Goal: Task Accomplishment & Management: Manage account settings

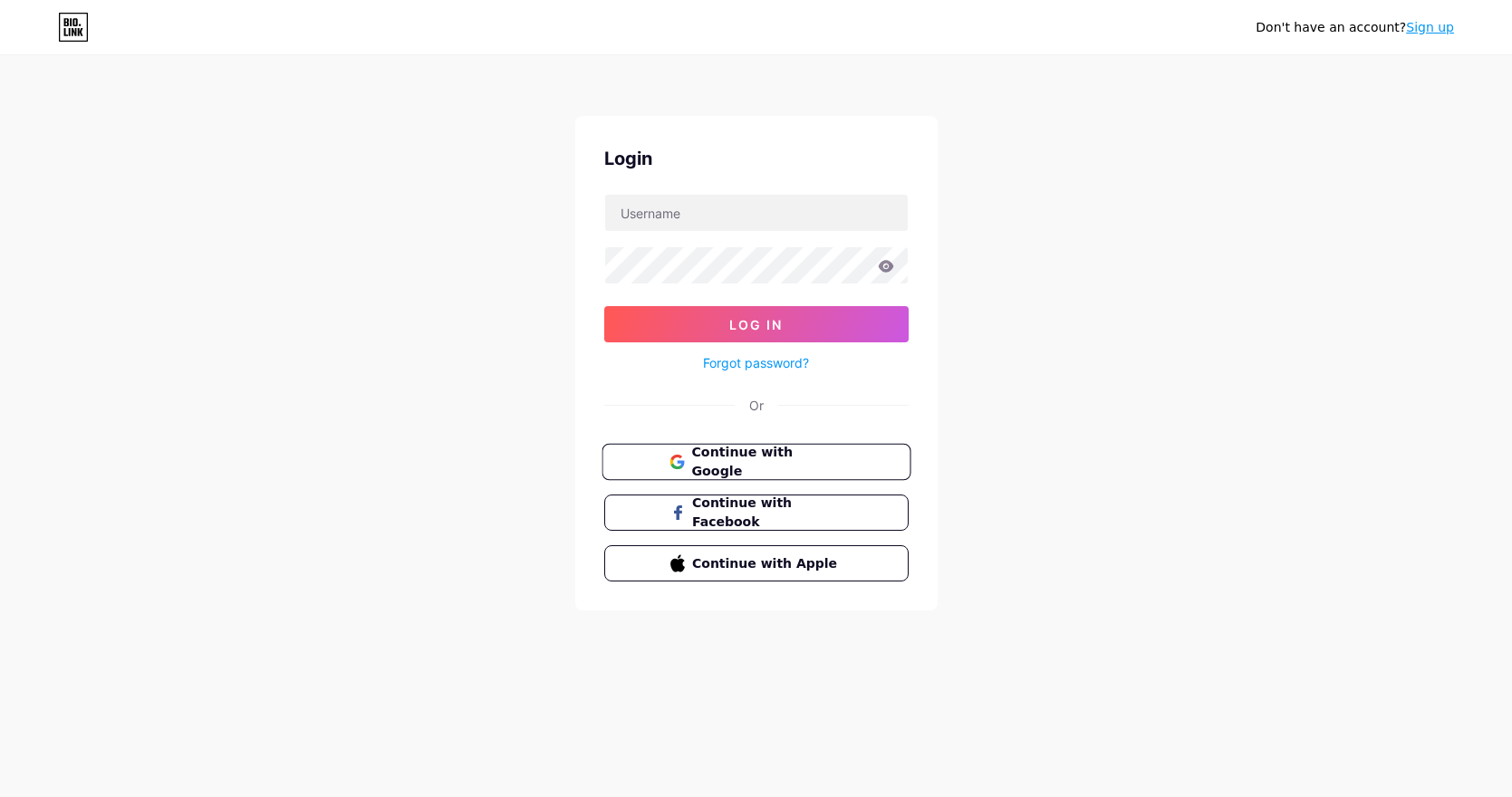
click at [760, 451] on span "Continue with Google" at bounding box center [766, 462] width 151 height 39
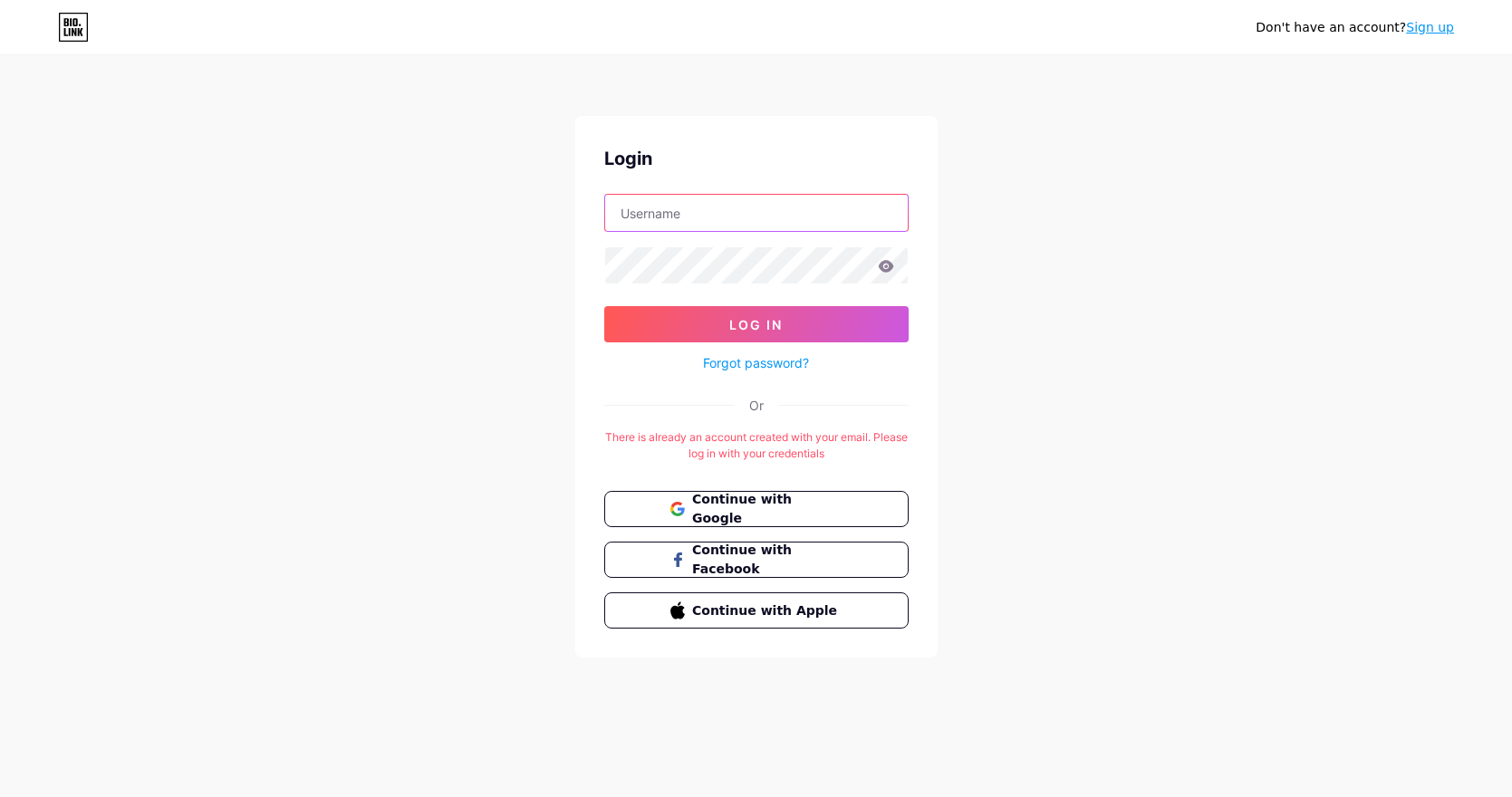
click at [684, 229] on input "text" at bounding box center [756, 213] width 302 height 36
type input "hfactorbr@gmail.com"
click at [888, 264] on icon at bounding box center [885, 265] width 15 height 11
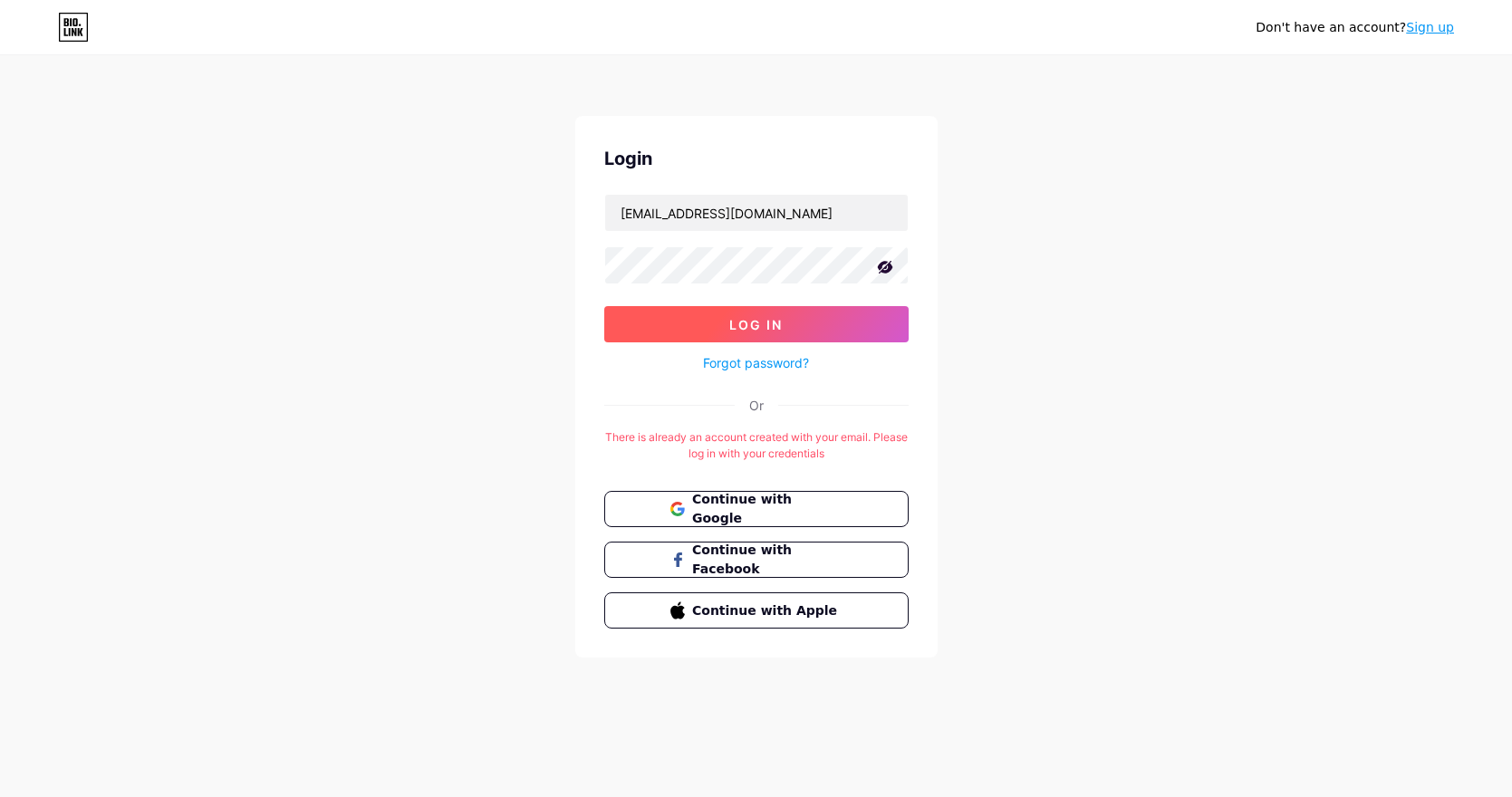
click at [795, 324] on button "Log In" at bounding box center [756, 324] width 304 height 36
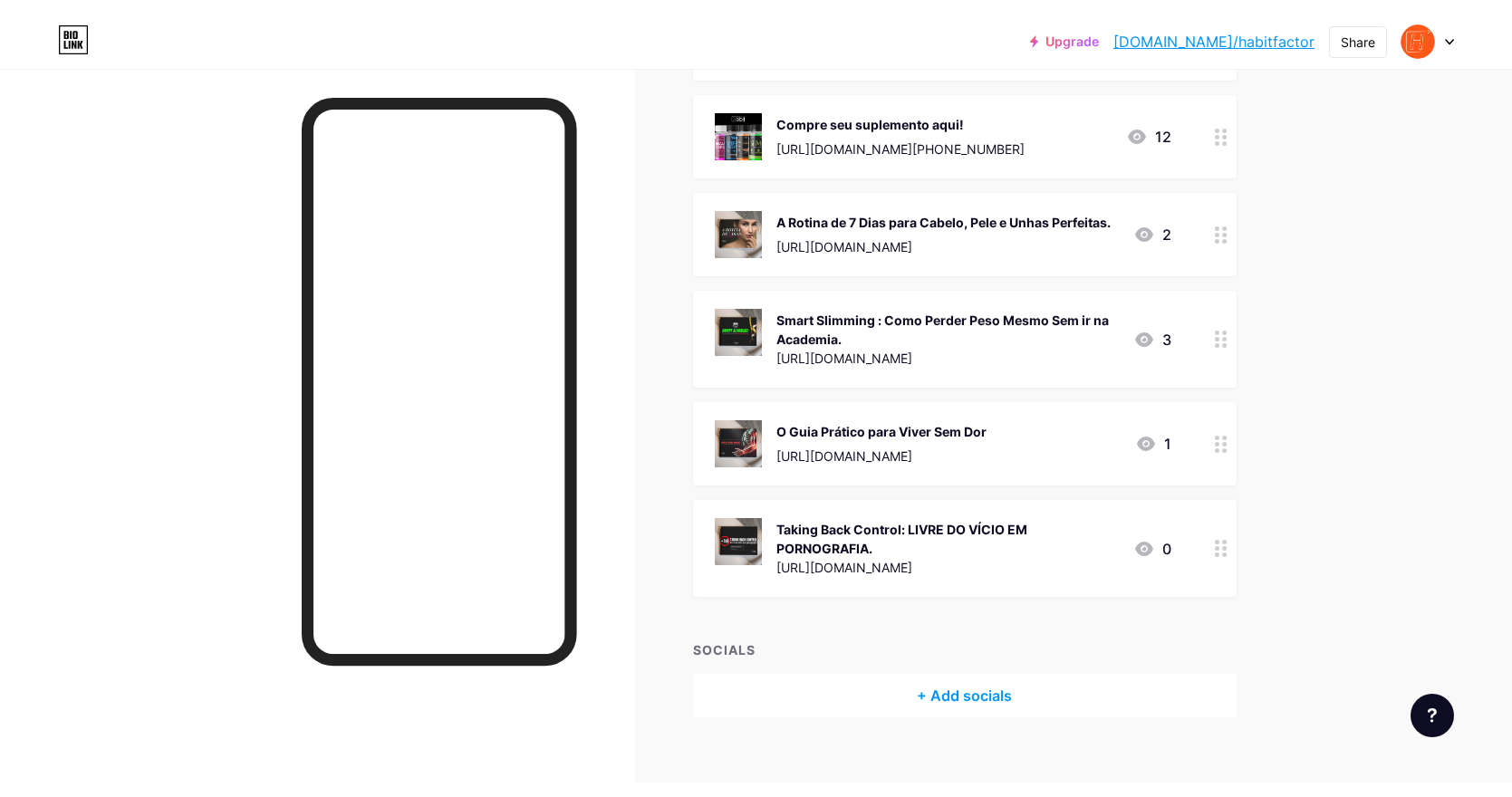
scroll to position [494, 0]
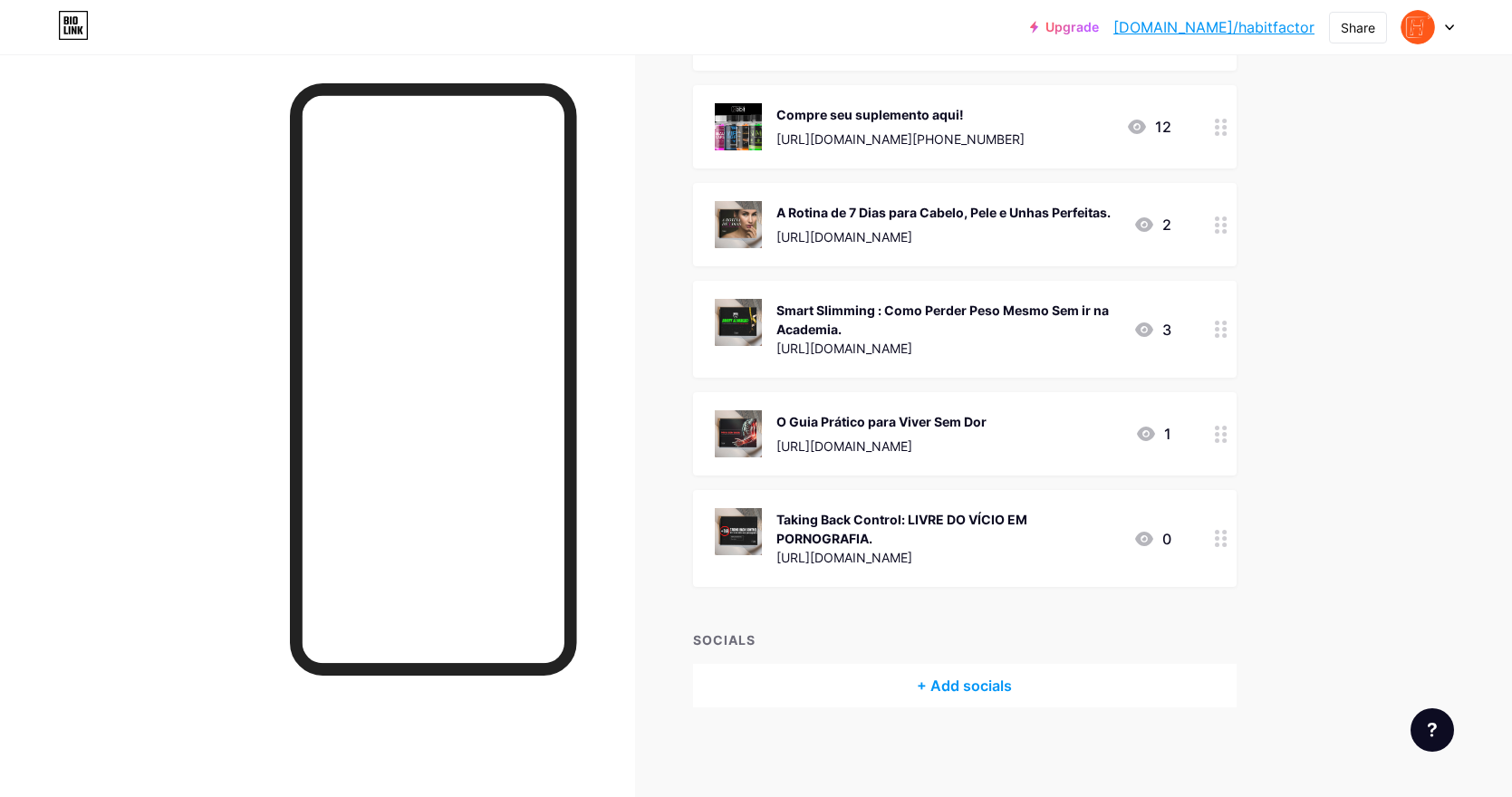
click at [951, 690] on div "+ Add socials" at bounding box center [965, 686] width 544 height 44
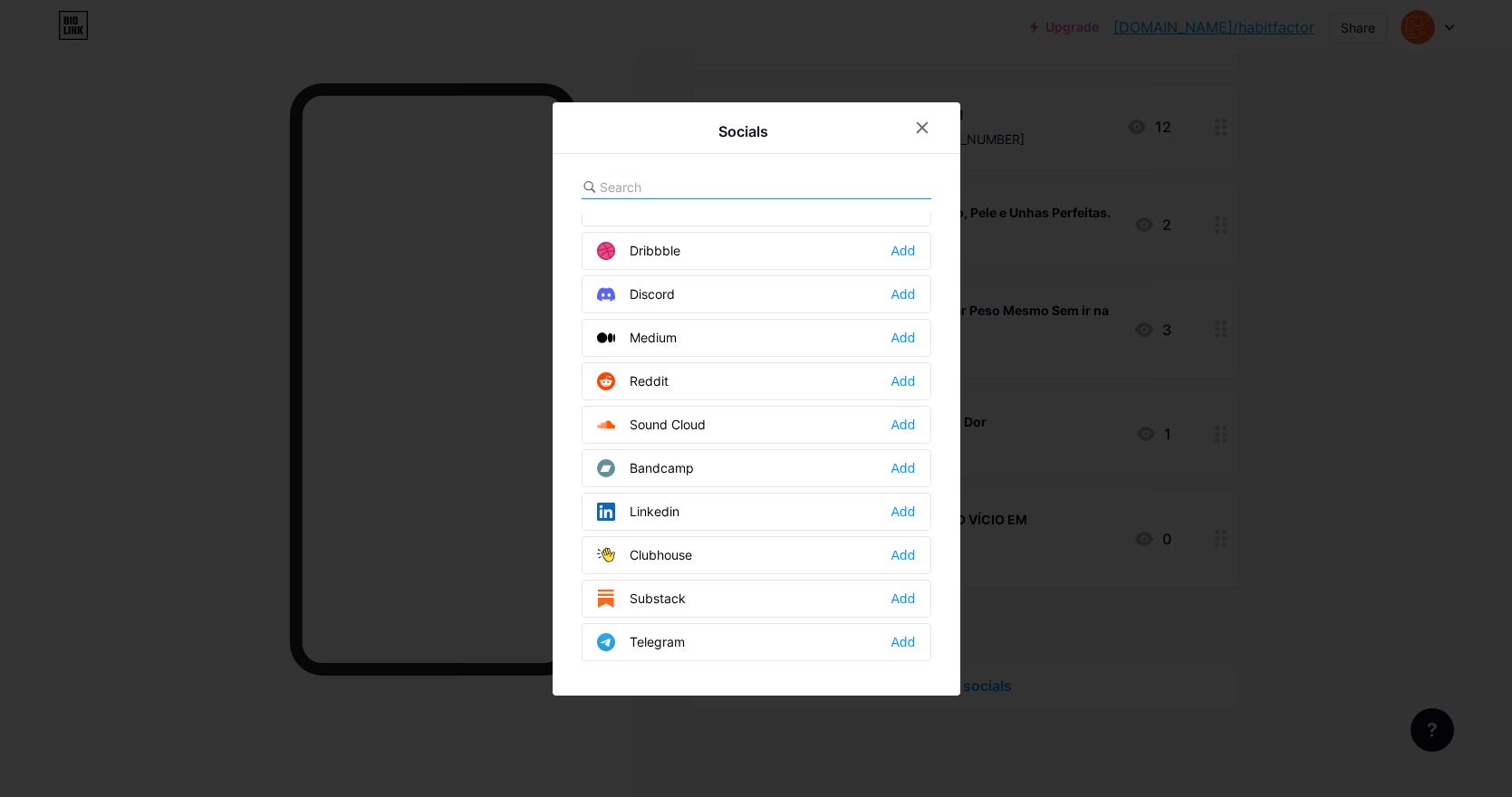
scroll to position [513, 0]
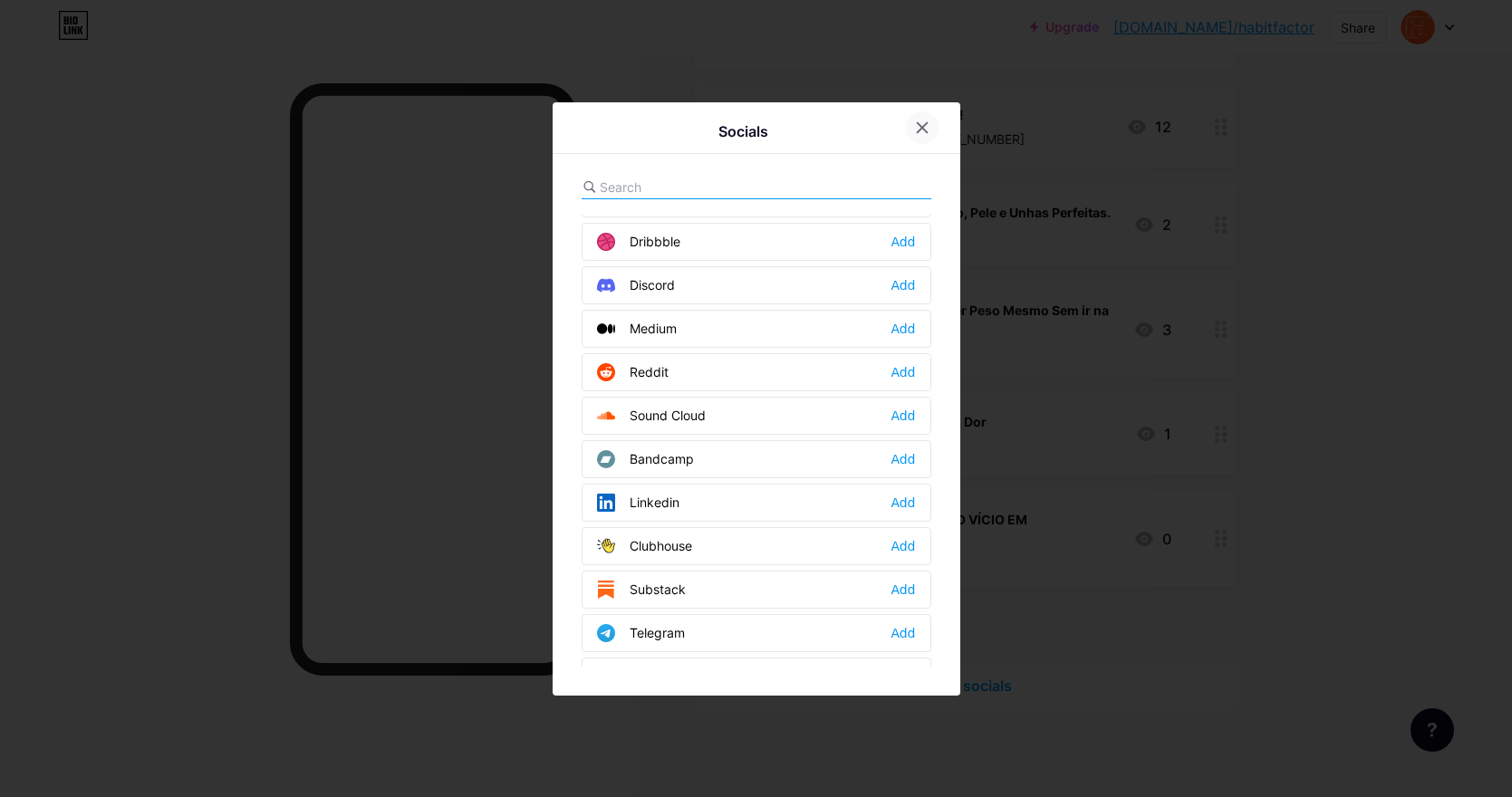
click at [926, 132] on icon at bounding box center [921, 127] width 10 height 10
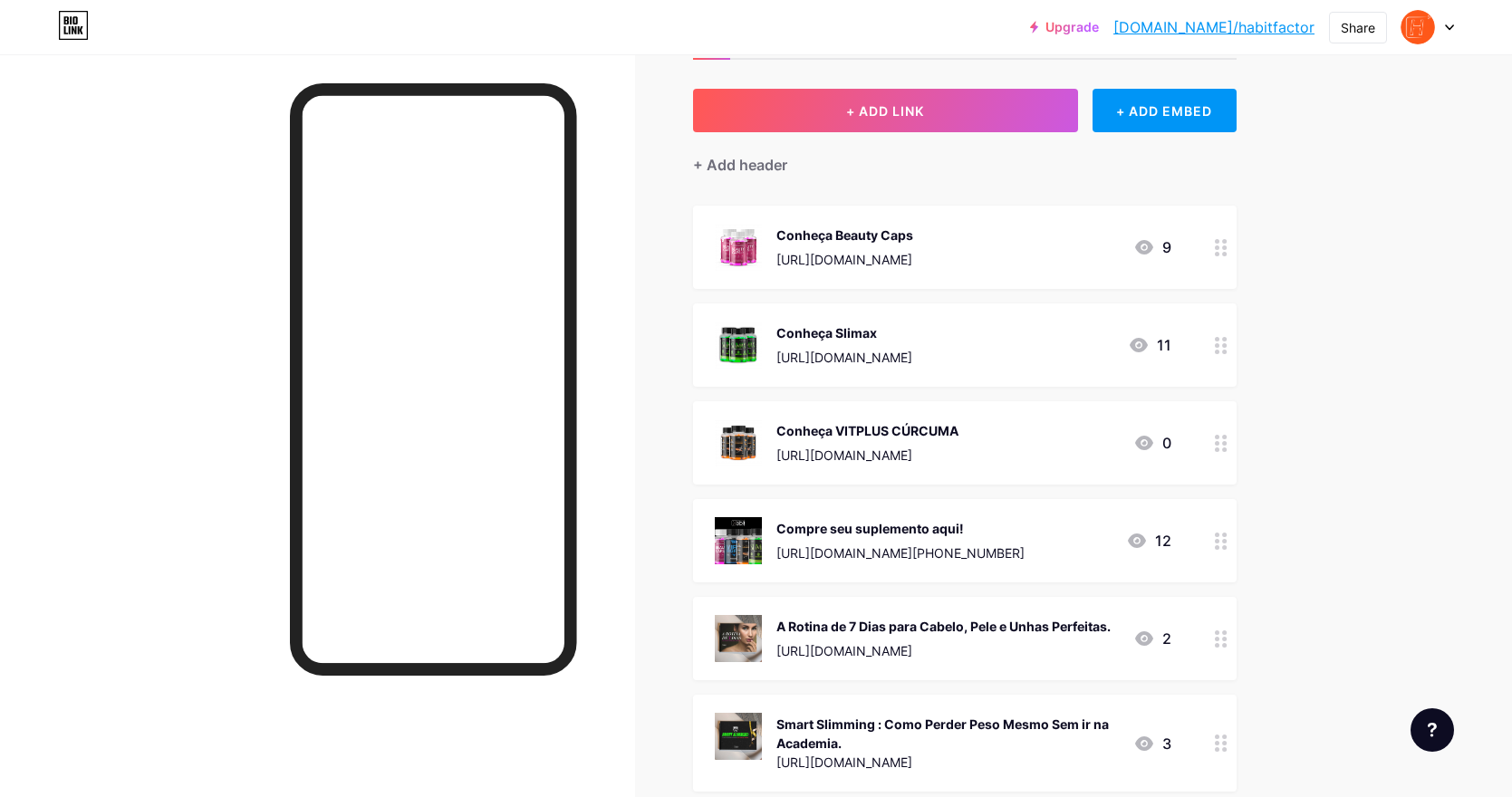
scroll to position [0, 0]
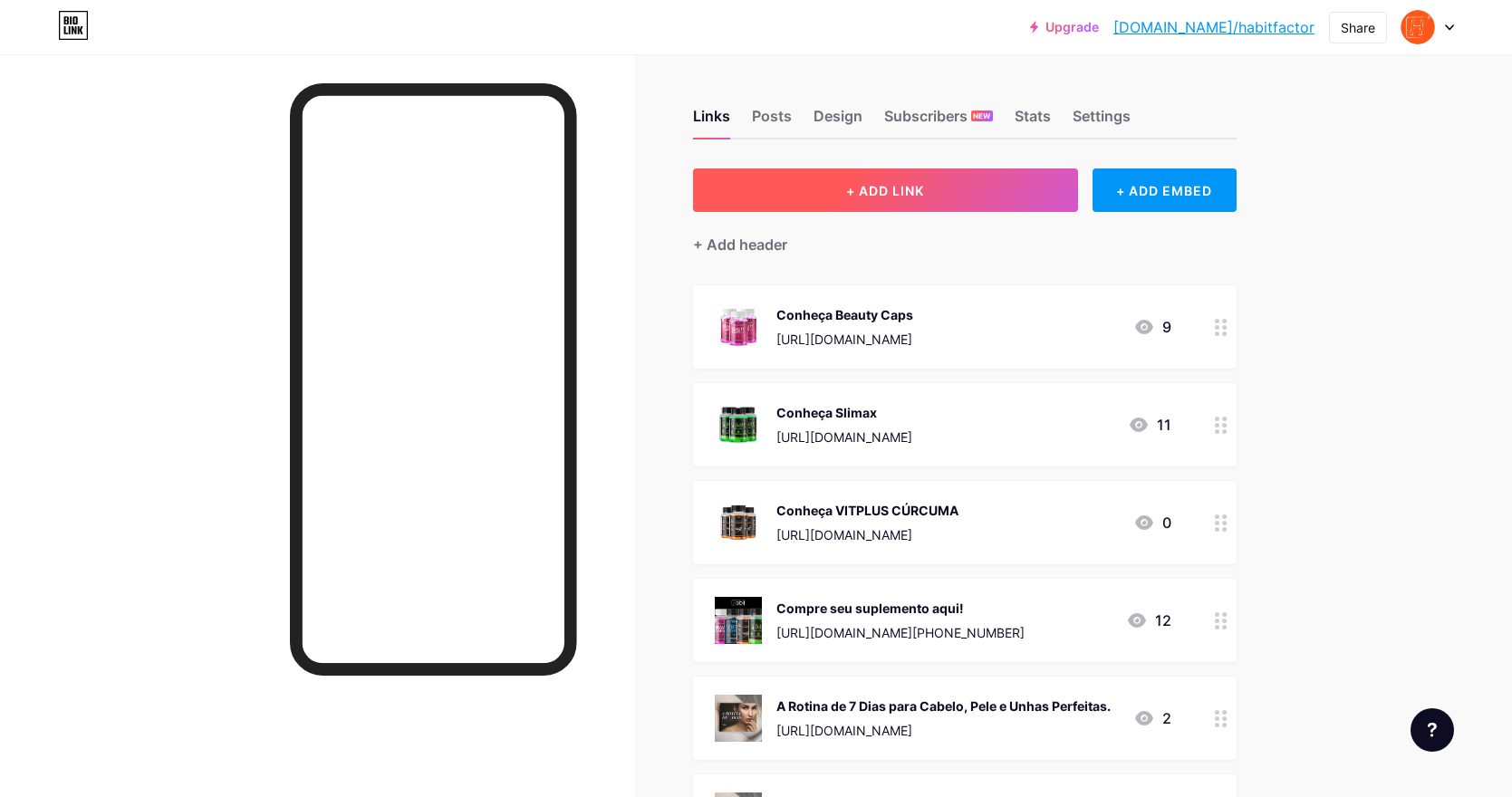
click at [979, 185] on button "+ ADD LINK" at bounding box center [885, 190] width 385 height 44
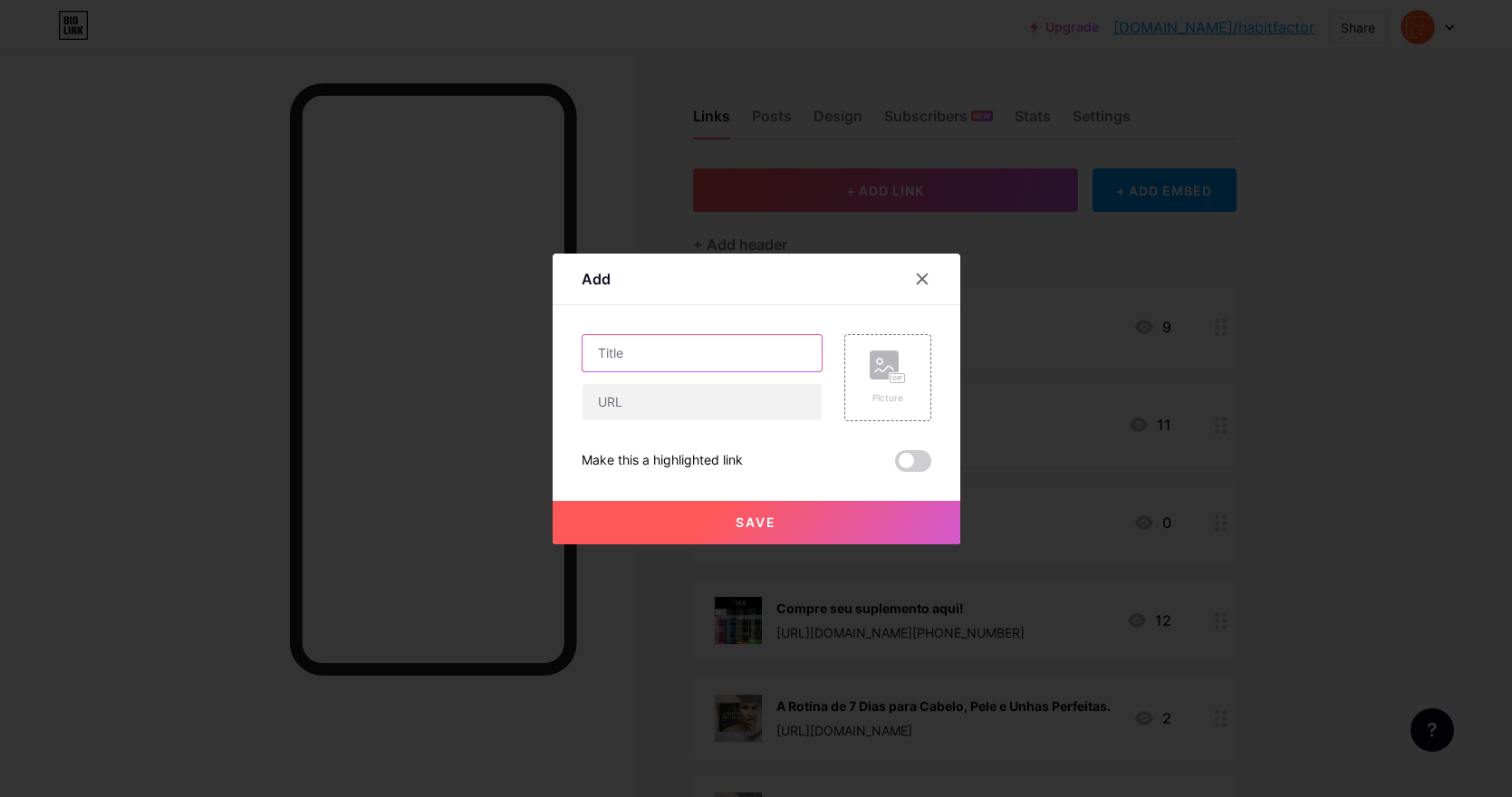
click at [688, 366] on input "text" at bounding box center [703, 354] width 240 height 36
type input "O Guia"
click at [686, 401] on input "text" at bounding box center [703, 402] width 240 height 36
paste input "🚨 Chega de fracassar nas dietas! Você não precisa de mais uma dieta milagrosa… …"
type input "🚨 Chega de fracassar nas dietas! Você não precisa de mais uma dieta milagrosa… …"
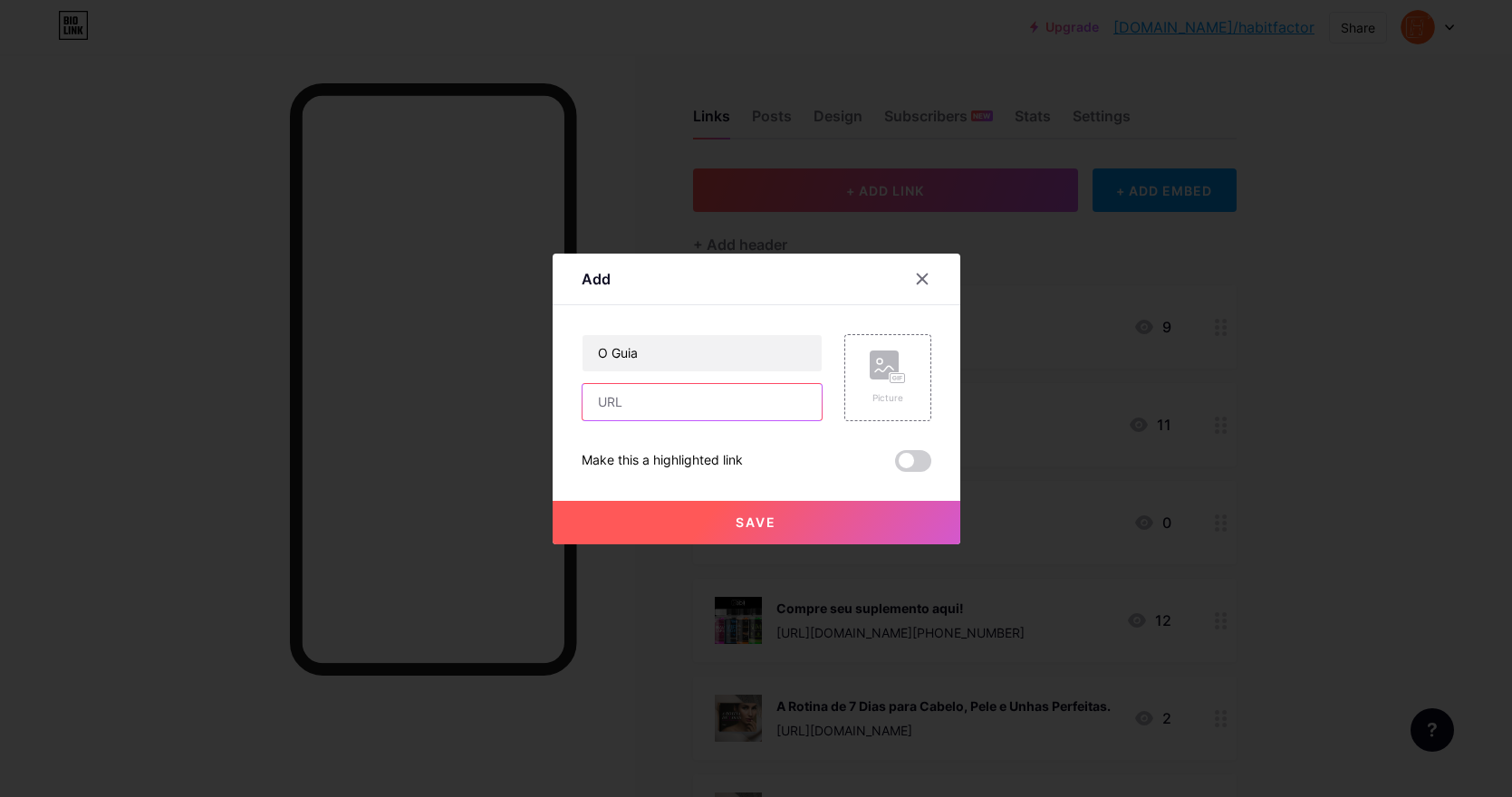
paste input "https://hackeandoastentacoes.my.canva.site"
type input "https://hackeandoastentacoes.my.canva.site"
click at [724, 350] on input "O Guia" at bounding box center [703, 354] width 240 height 36
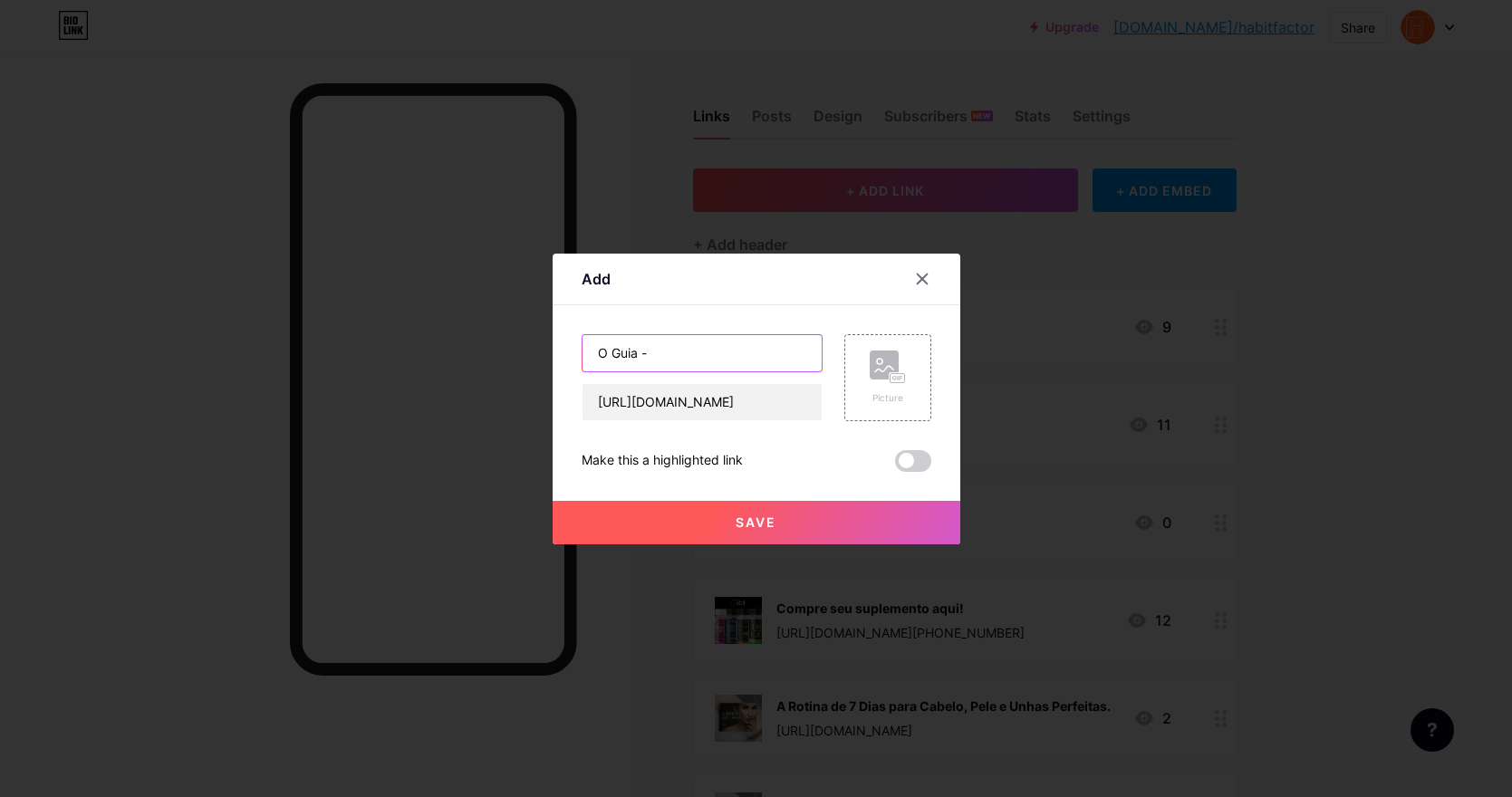
paste input "Destrave a sua vida agora! Hackeando as tentações Como parar de desistir e alca…"
drag, startPoint x: 766, startPoint y: 360, endPoint x: 454, endPoint y: 360, distance: 312.0
click at [454, 360] on div "Add Content YouTube Play YouTube video without leaving your page. ADD Vimeo Pla…" at bounding box center [756, 398] width 1512 height 797
click at [766, 348] on input "O Guia - Destrave a sua vida agora! Hackeando as tentações Como parar de desist…" at bounding box center [703, 354] width 240 height 36
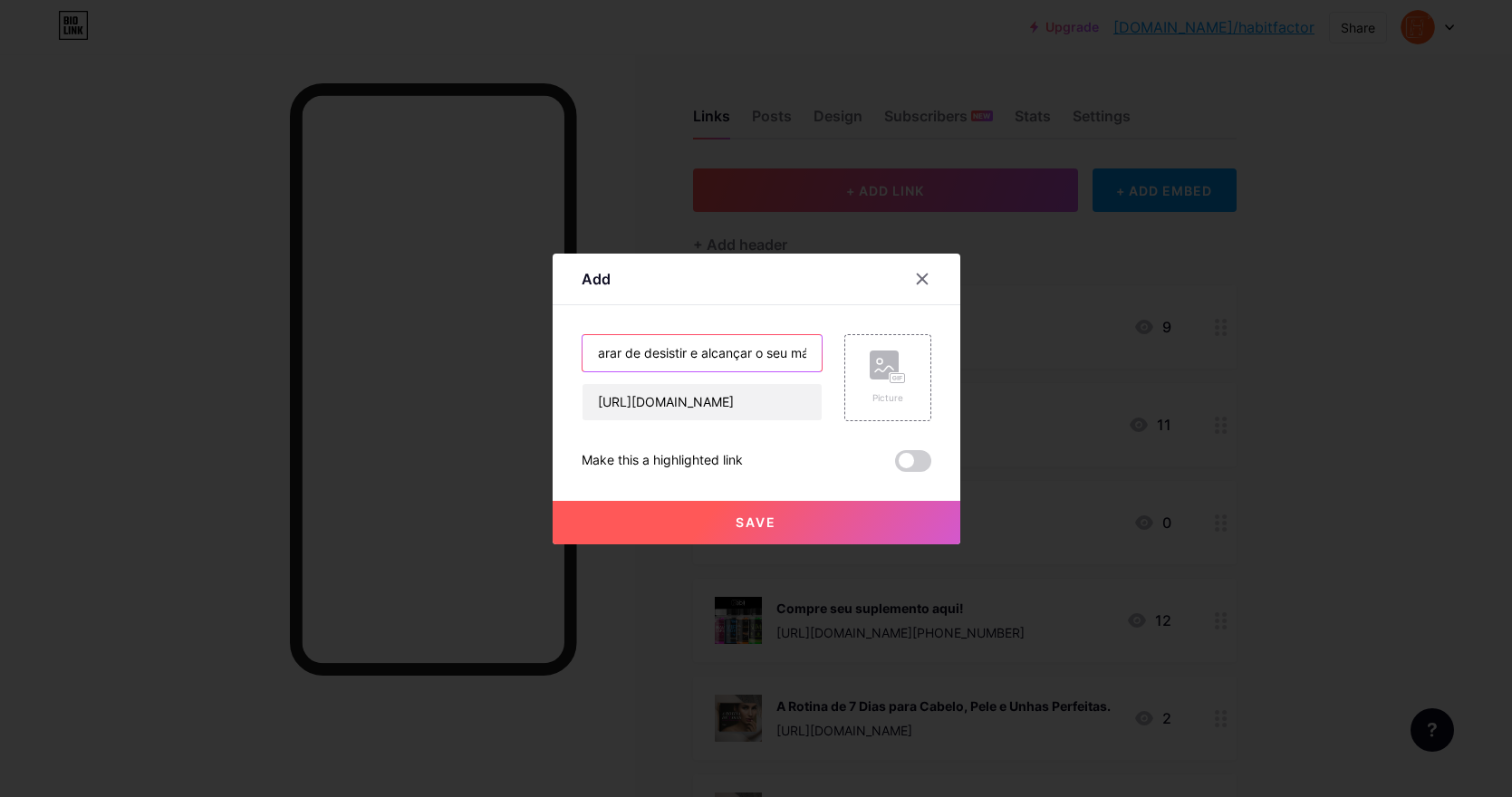
drag, startPoint x: 651, startPoint y: 355, endPoint x: 815, endPoint y: 359, distance: 164.0
click at [815, 359] on input "O Guia - Destrave a sua vida agora! Hackeando as tentações Como parar de desist…" at bounding box center [703, 354] width 240 height 36
type input "O Guia - Hackeando as Tentações"
click at [893, 368] on rect at bounding box center [884, 365] width 29 height 29
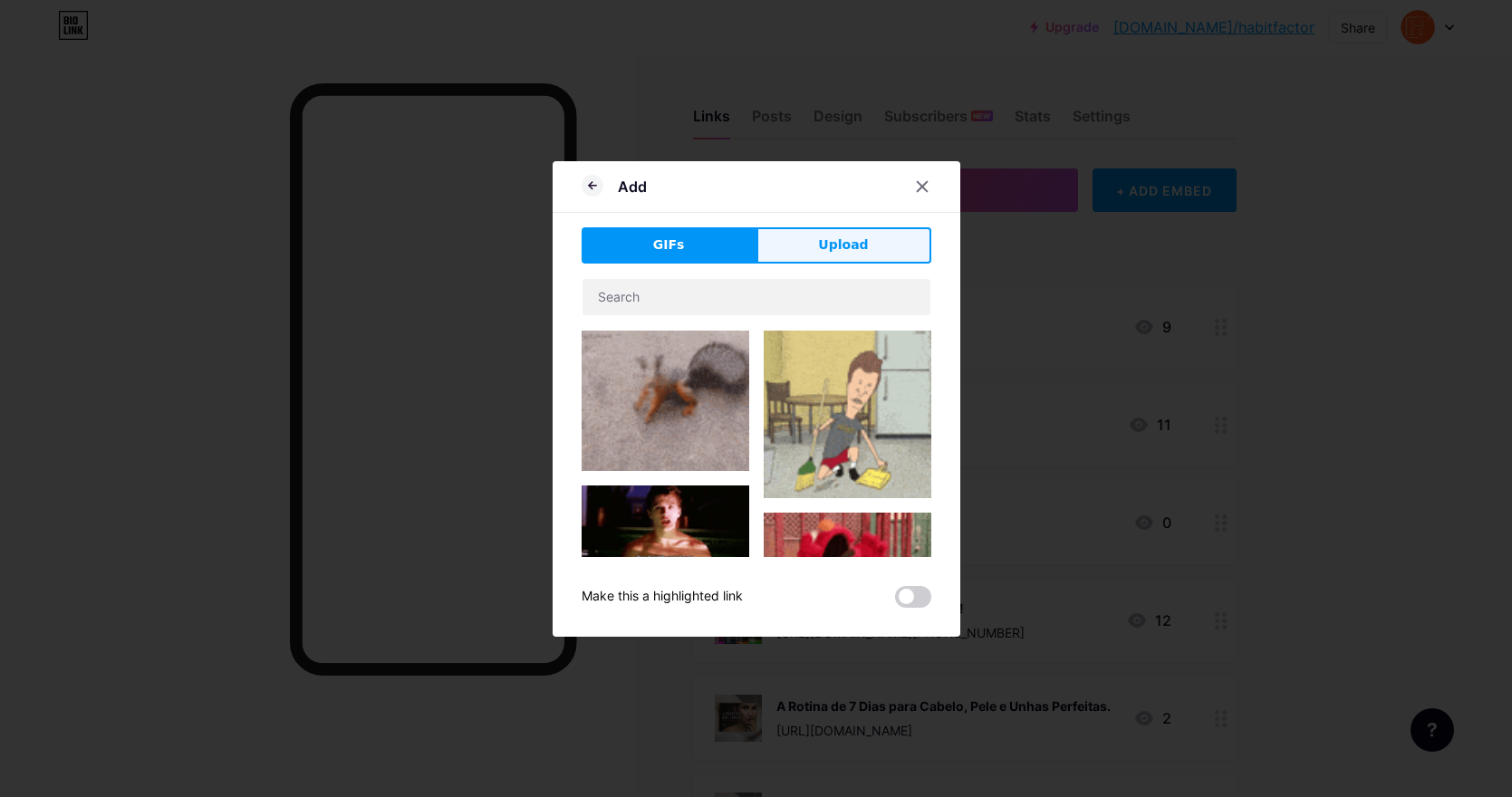
click at [851, 258] on button "Upload" at bounding box center [844, 245] width 175 height 36
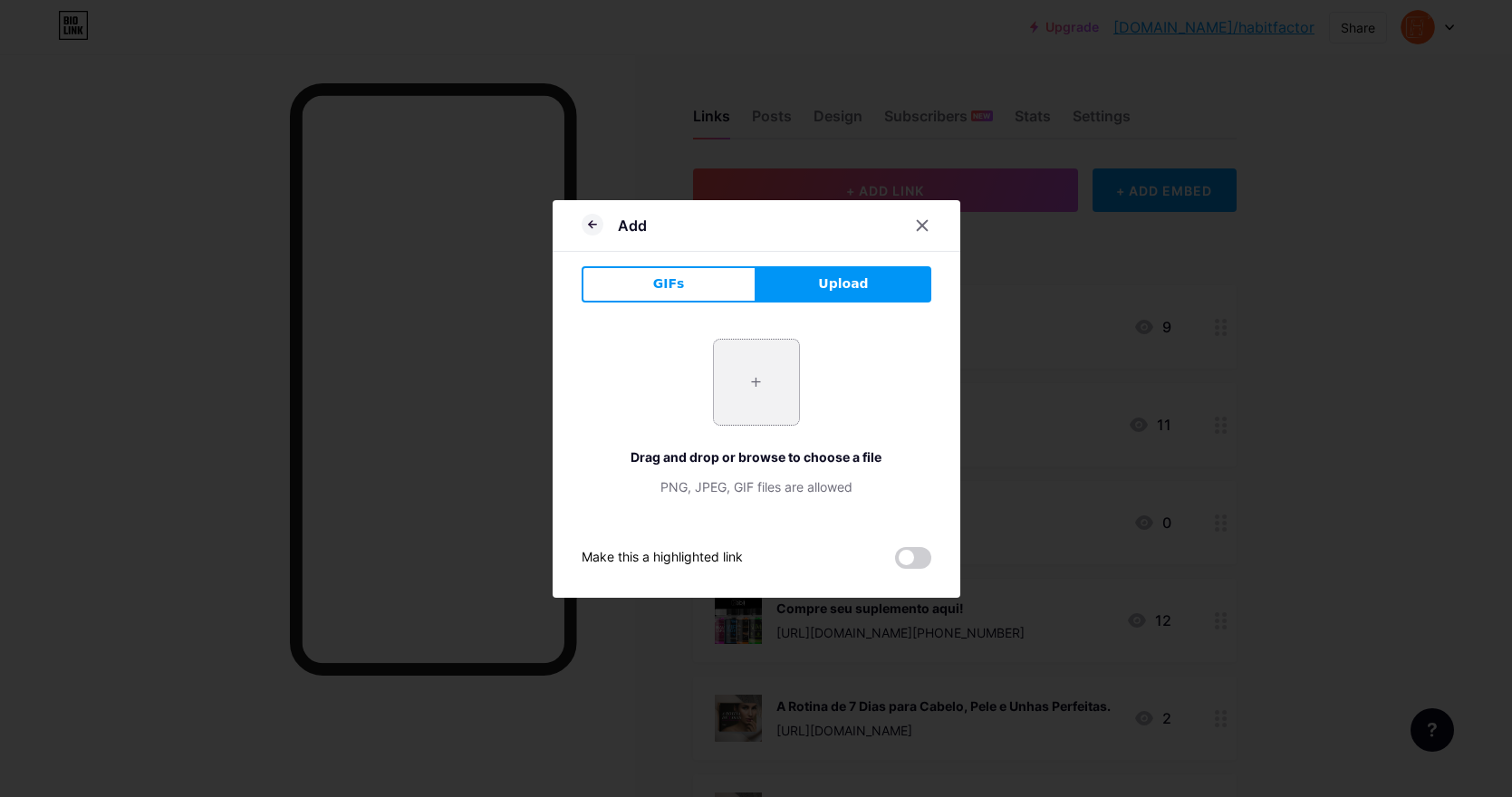
click at [760, 412] on input "file" at bounding box center [757, 382] width 86 height 86
type input "C:\fakepath\Brown and Gray Minimalist Tablet Mockup Instagram Post.png"
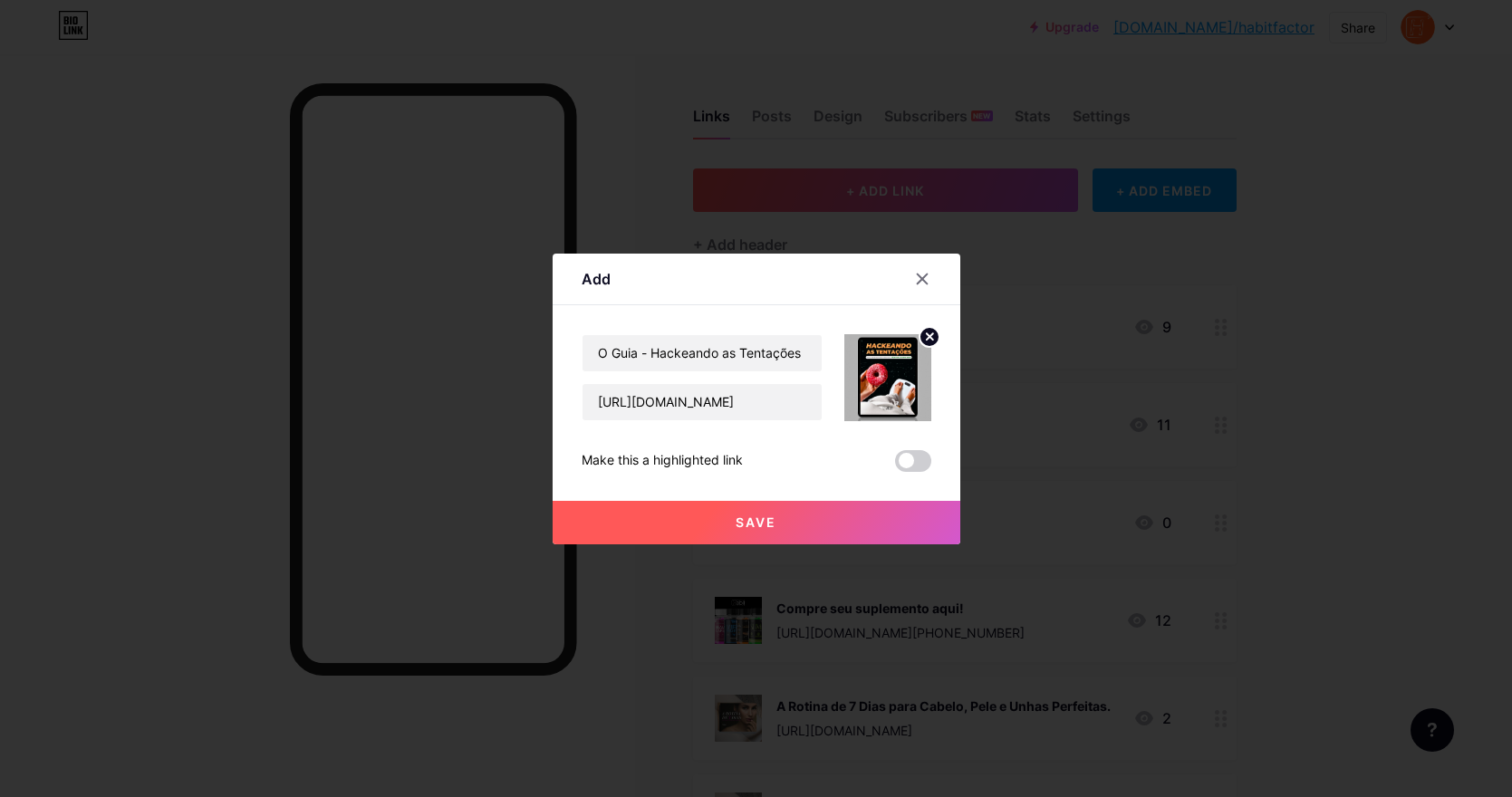
click at [801, 519] on button "Save" at bounding box center [756, 523] width 408 height 44
